Goal: Navigation & Orientation: Find specific page/section

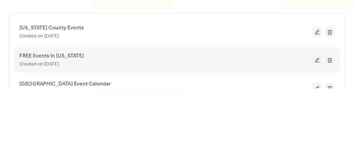
scroll to position [66, 0]
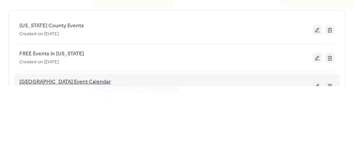
click at [57, 83] on span "[GEOGRAPHIC_DATA] Event Calendar" at bounding box center [64, 82] width 91 height 8
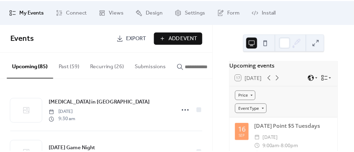
scroll to position [66, 0]
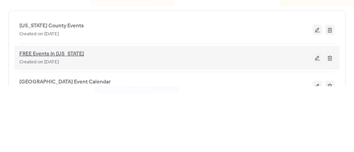
click at [45, 50] on span "FREE Events In [US_STATE]" at bounding box center [51, 54] width 65 height 8
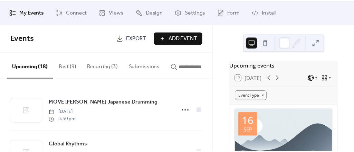
scroll to position [66, 0]
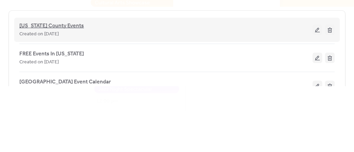
click at [20, 23] on span "[US_STATE] County Events" at bounding box center [51, 26] width 65 height 8
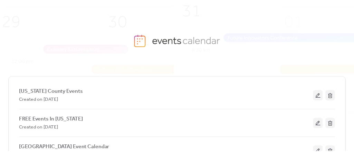
scroll to position [66, 0]
